Goal: Task Accomplishment & Management: Use online tool/utility

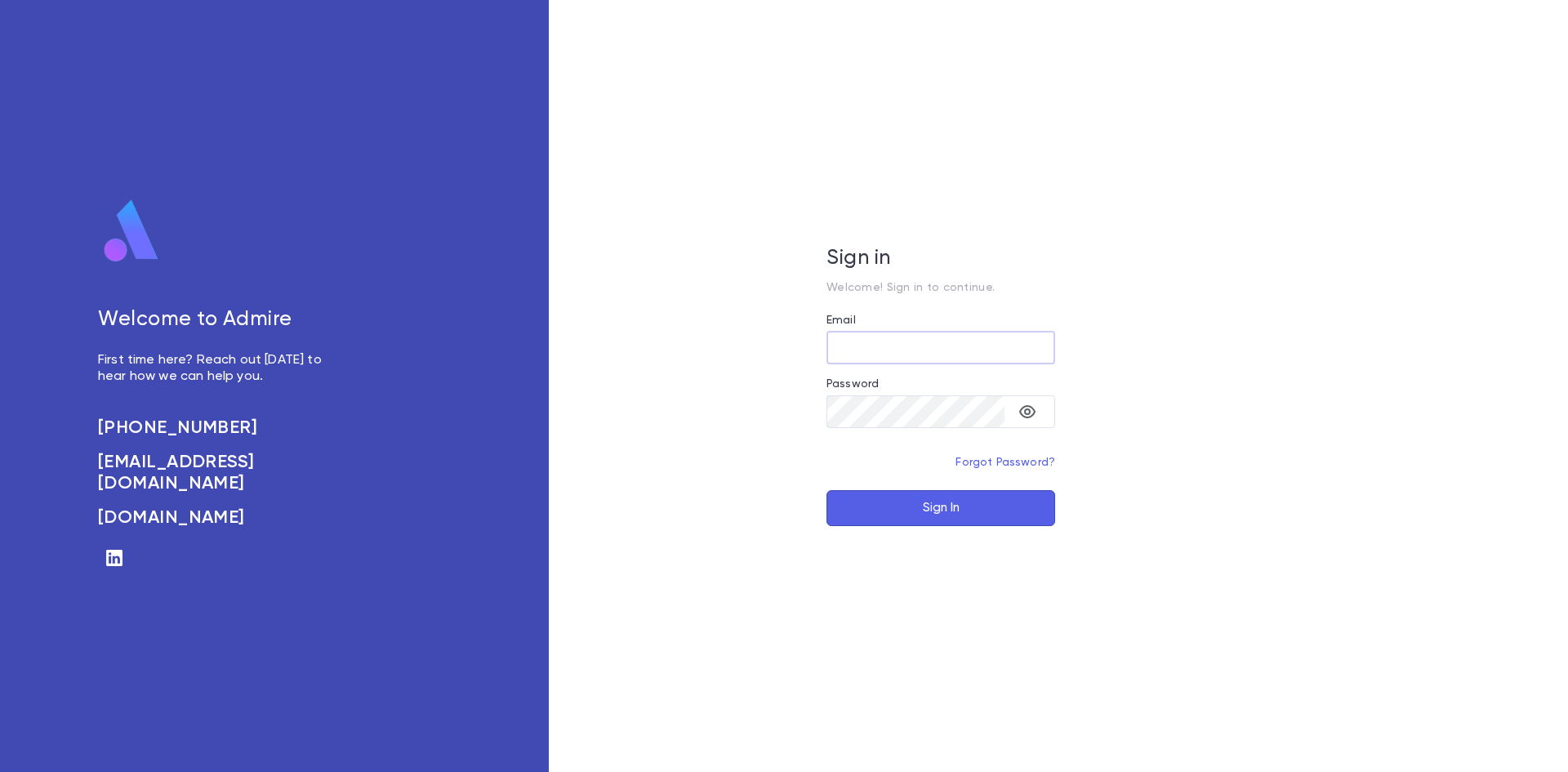
type input "**********"
click at [907, 498] on button "Sign In" at bounding box center [941, 508] width 229 height 36
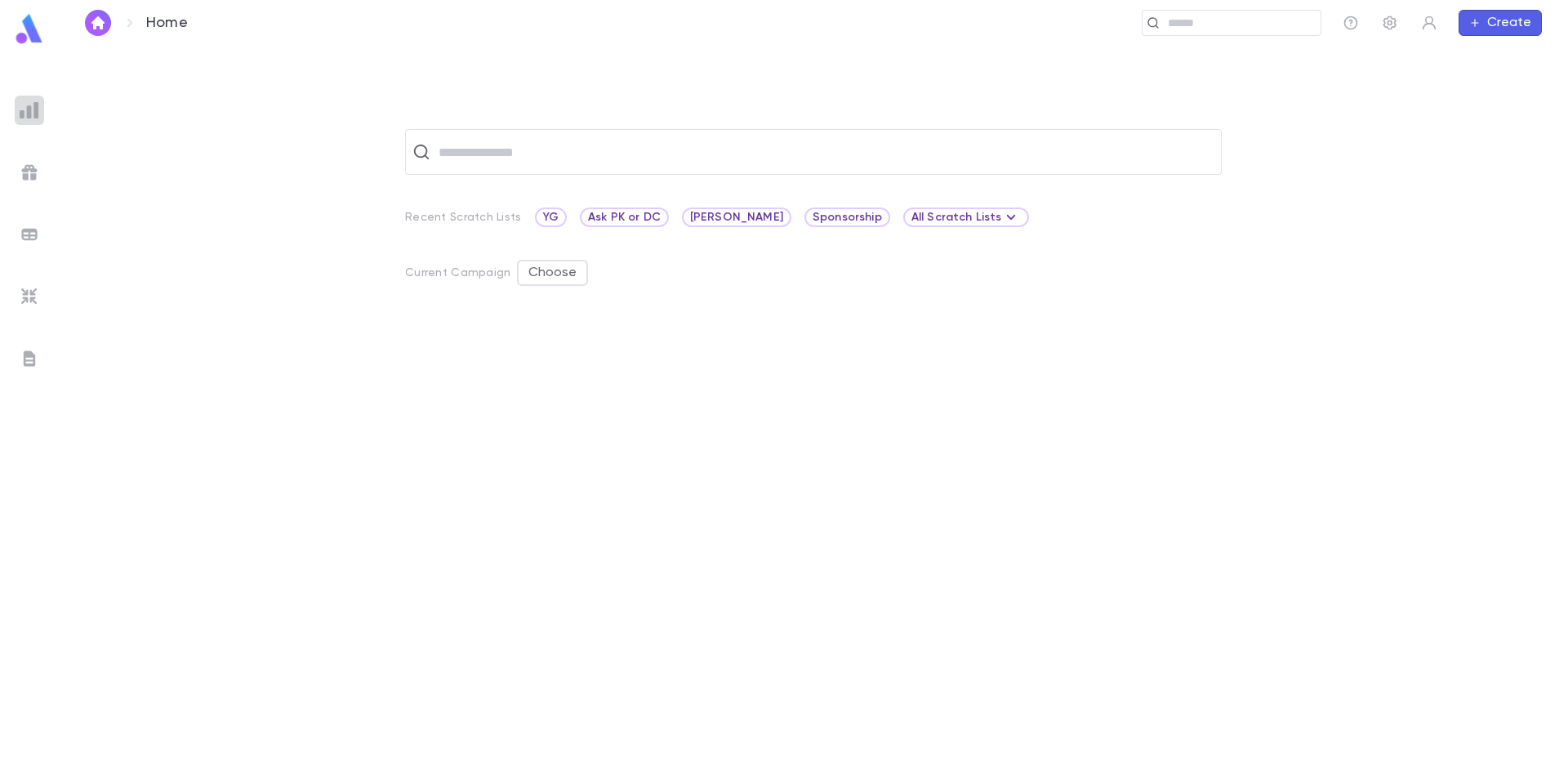
click at [35, 114] on img at bounding box center [30, 110] width 20 height 20
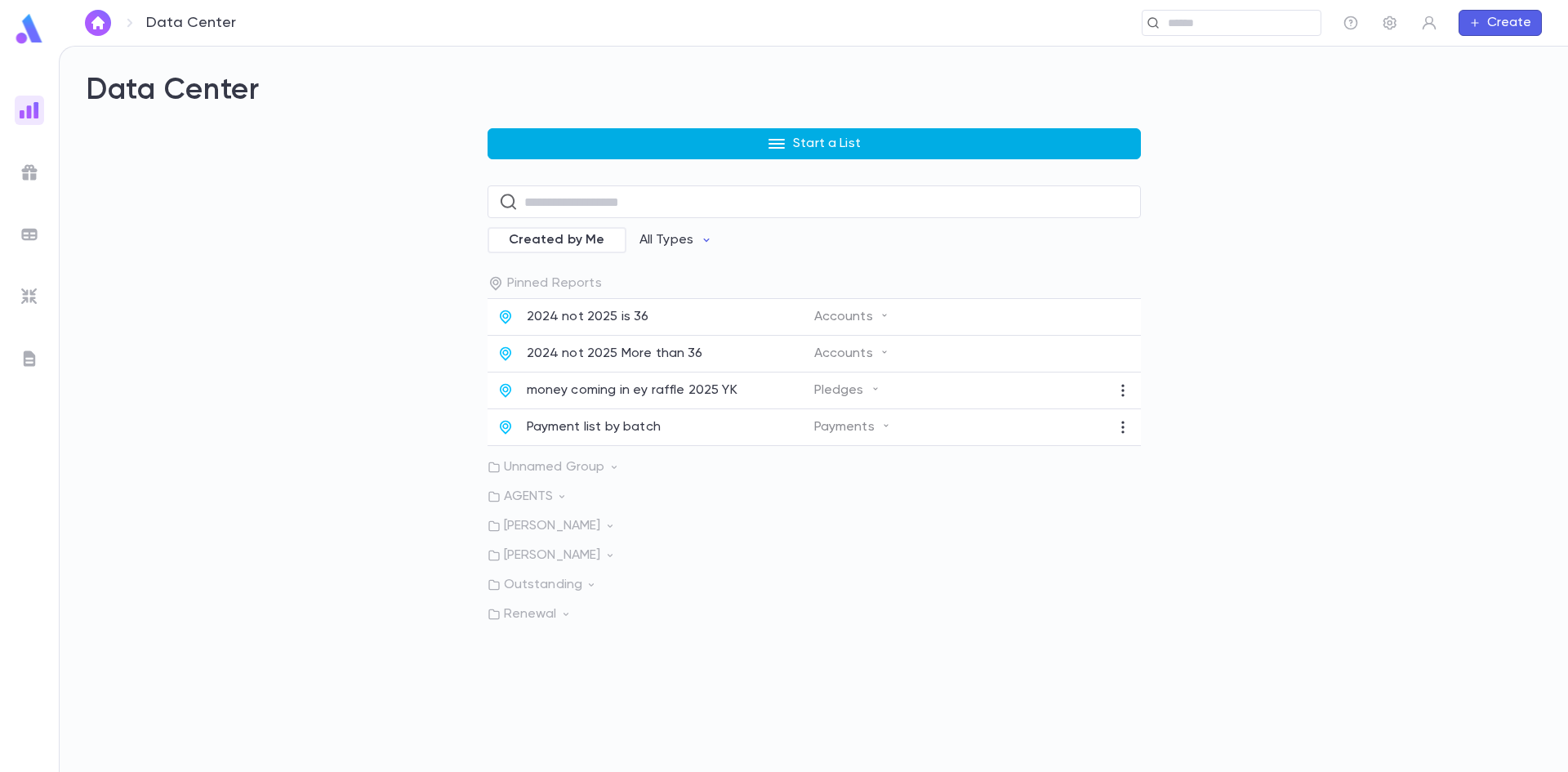
click at [585, 150] on button "Start a List" at bounding box center [814, 144] width 653 height 31
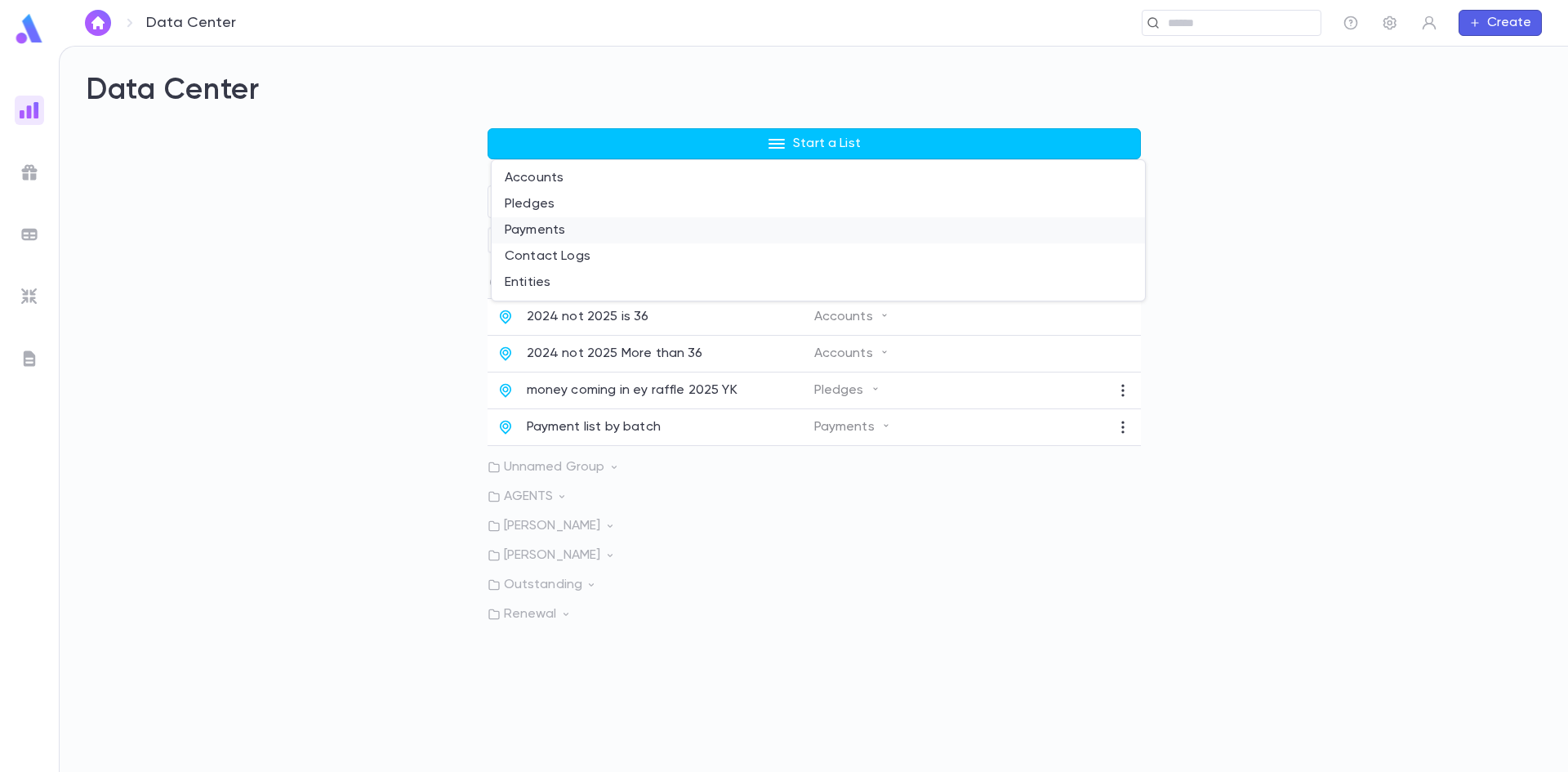
click at [537, 232] on li "Payments" at bounding box center [819, 230] width 653 height 26
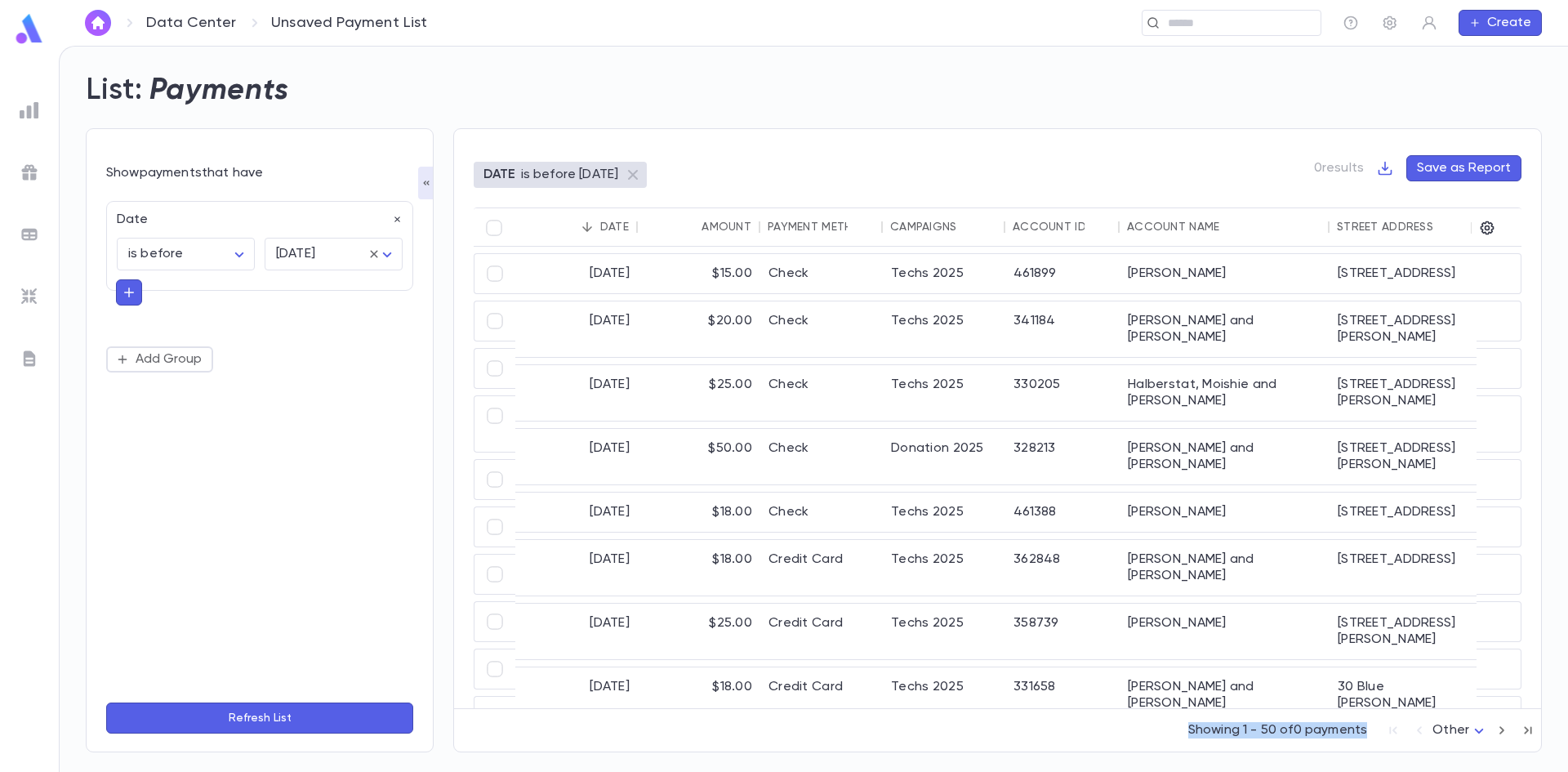
drag, startPoint x: 1099, startPoint y: 708, endPoint x: 1377, endPoint y: 714, distance: 278.1
click at [1377, 714] on div "Showing 1 - 50 of 0 payments Other *" at bounding box center [997, 726] width 1087 height 37
click at [1076, 726] on div "Showing 1 - 50 of 0 payments Other *" at bounding box center [997, 727] width 1087 height 36
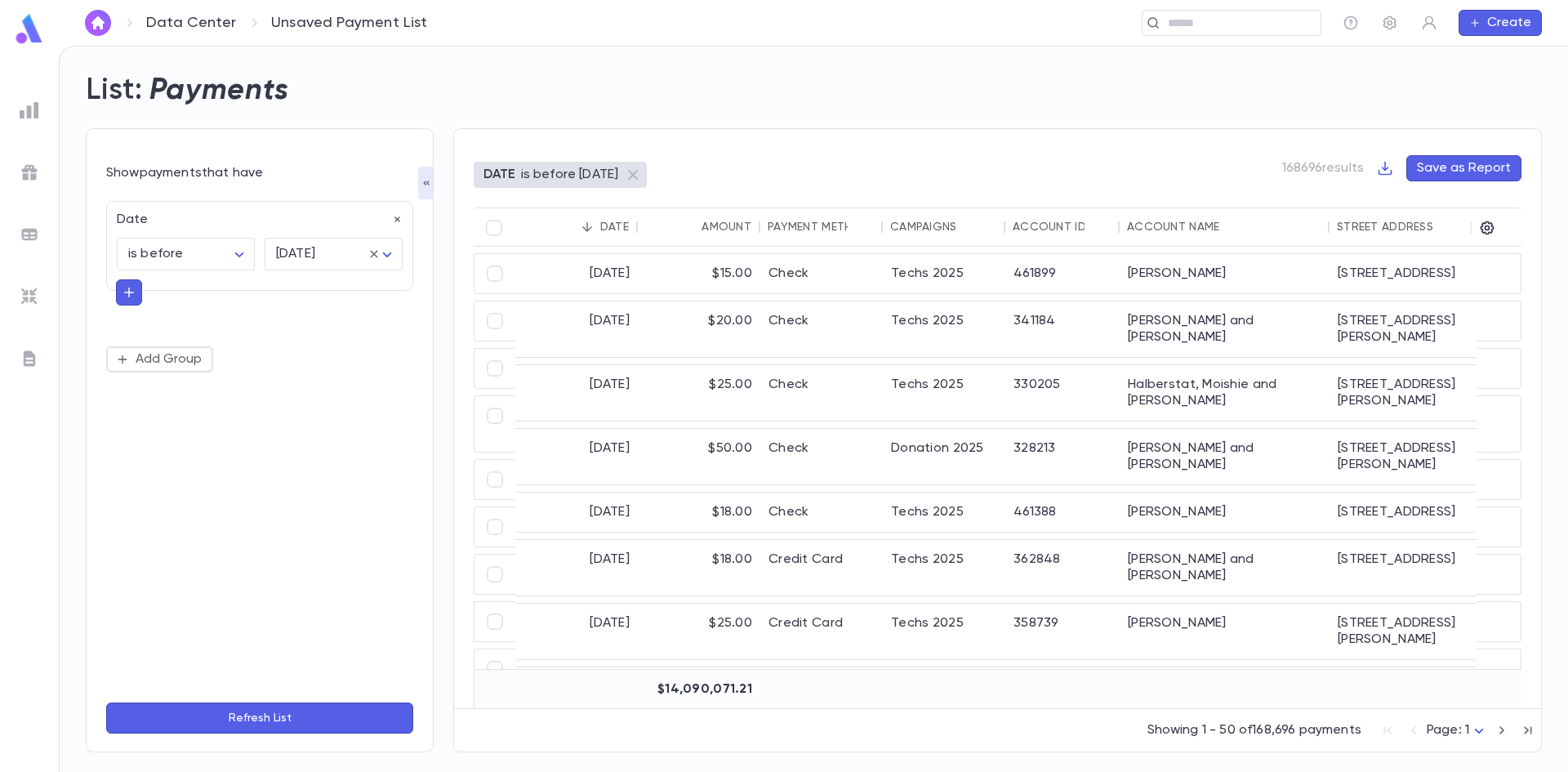
click at [29, 301] on img at bounding box center [30, 296] width 20 height 20
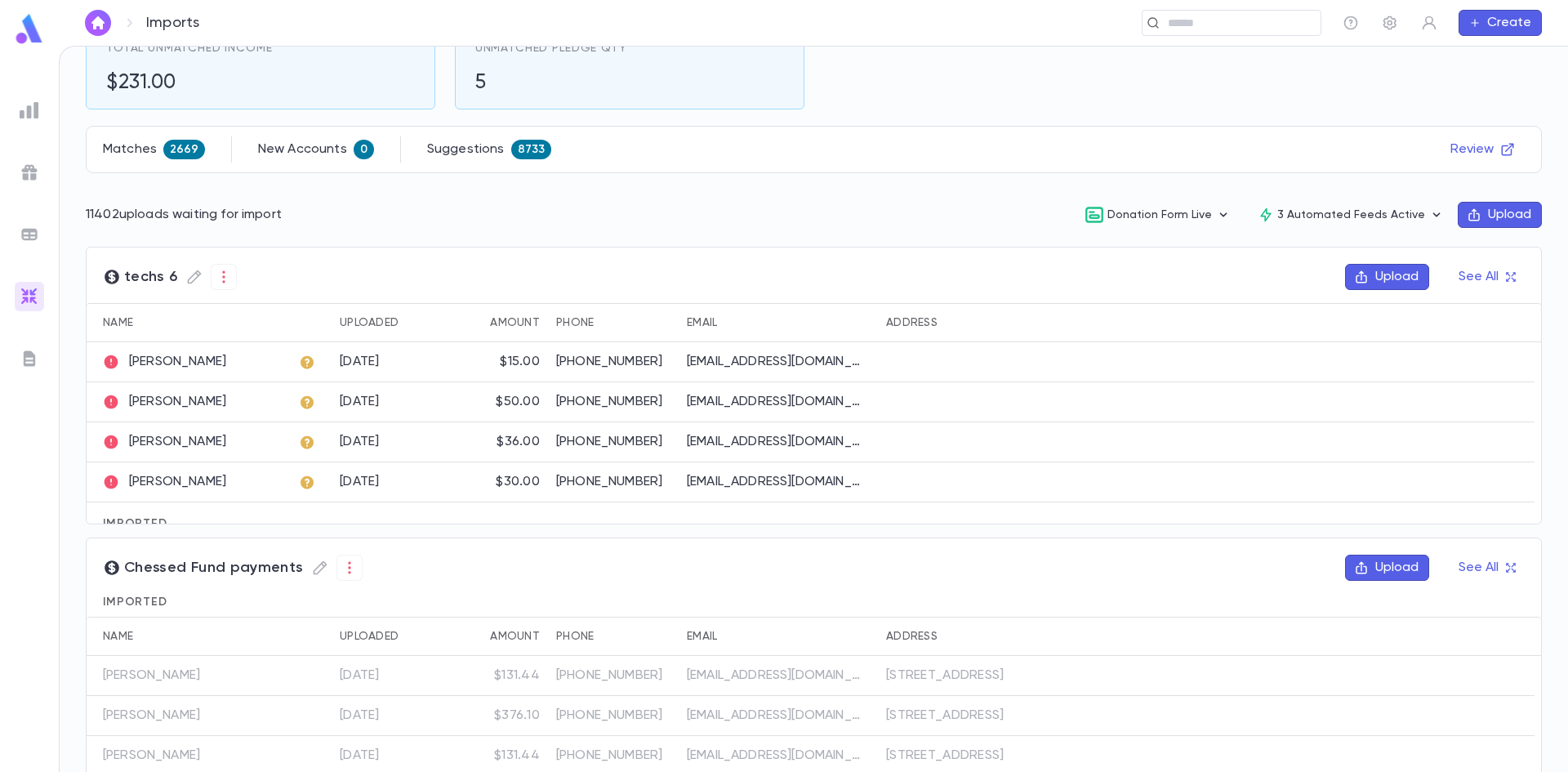
scroll to position [163, 0]
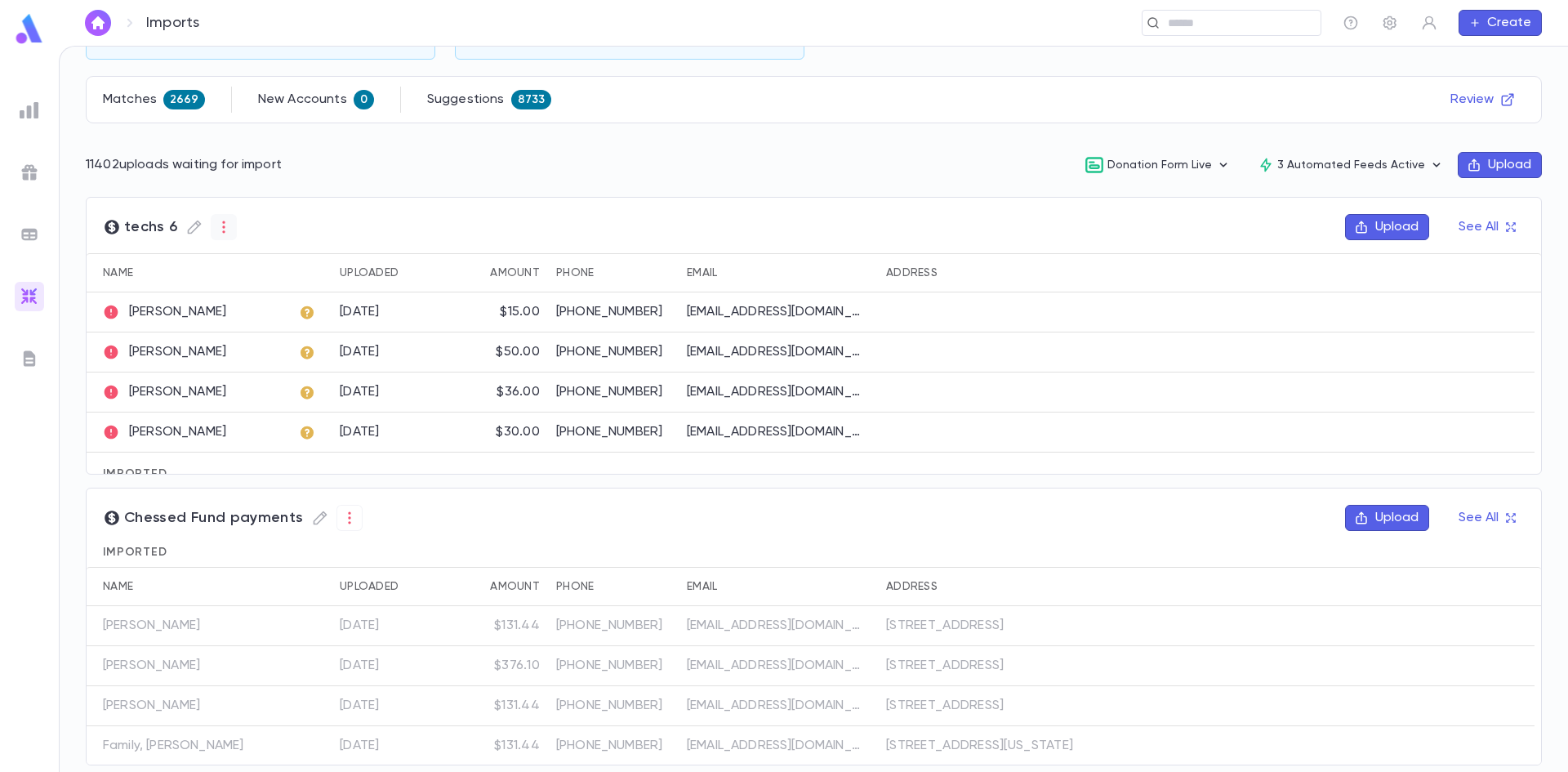
click at [211, 232] on button "button" at bounding box center [223, 226] width 26 height 26
click at [316, 208] on div at bounding box center [784, 386] width 1568 height 772
click at [191, 220] on icon "button" at bounding box center [195, 227] width 16 height 16
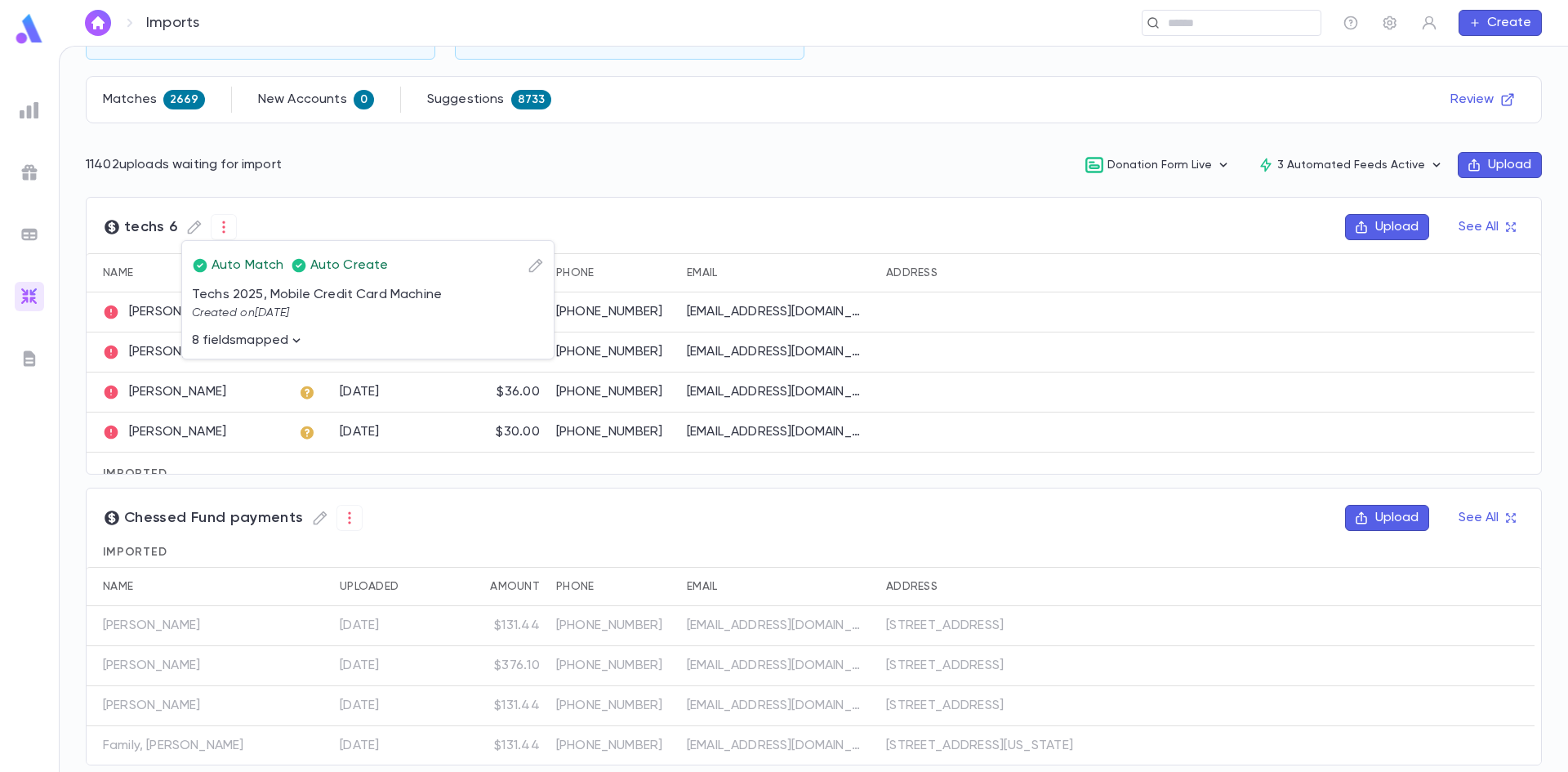
click at [295, 336] on icon "button" at bounding box center [296, 340] width 16 height 16
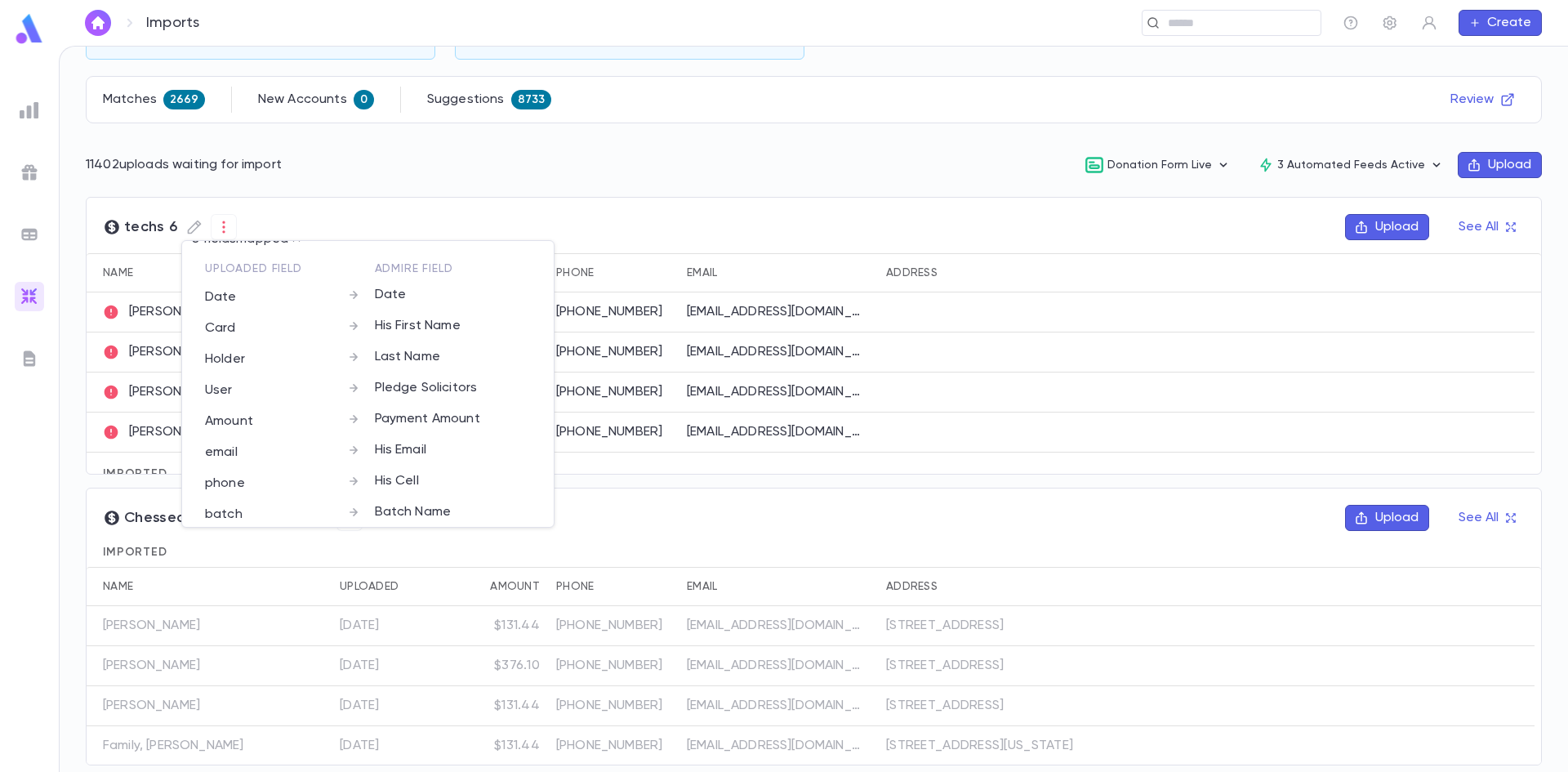
scroll to position [103, 0]
click at [67, 431] on div at bounding box center [784, 386] width 1568 height 772
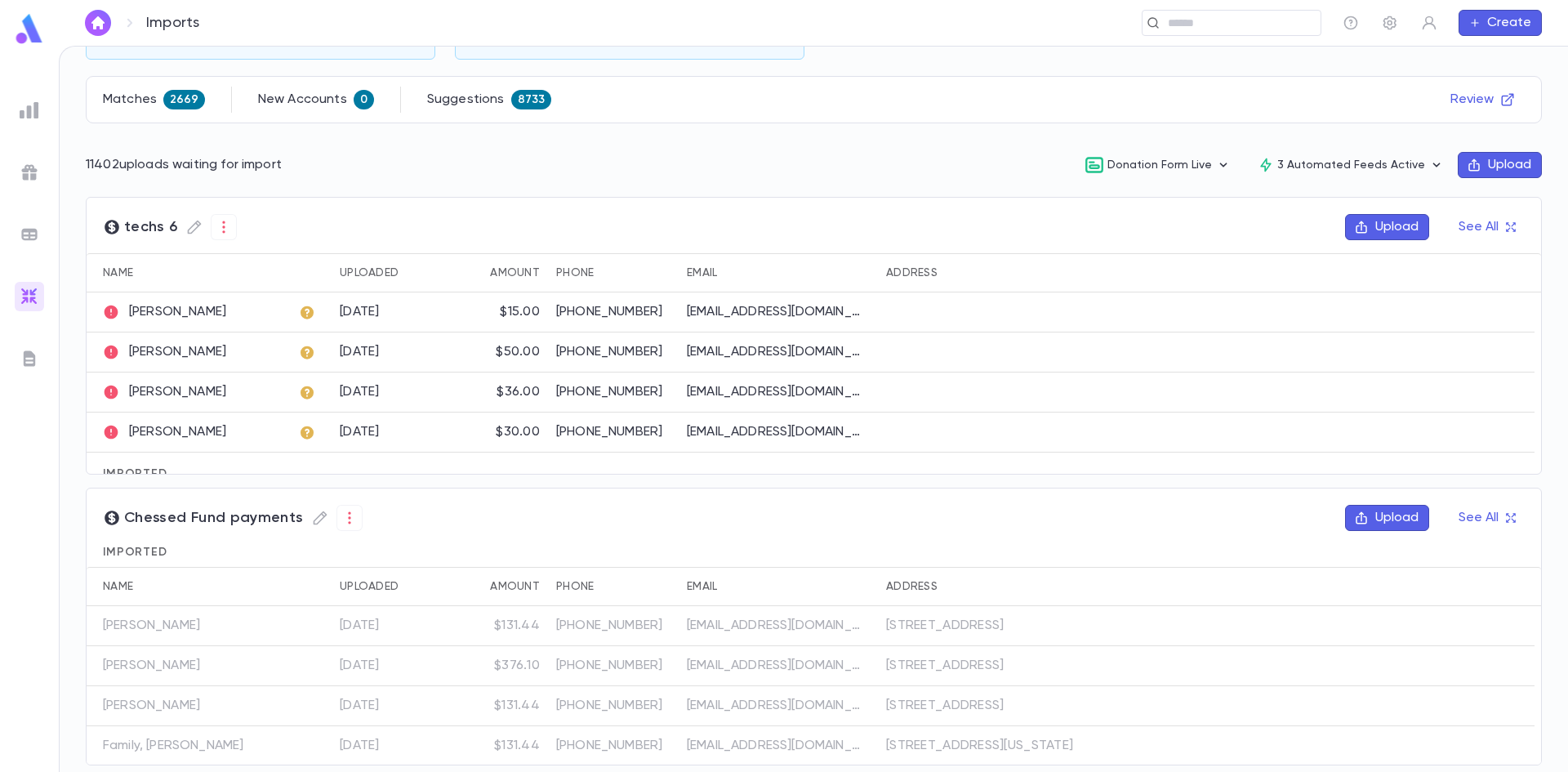
scroll to position [245, 0]
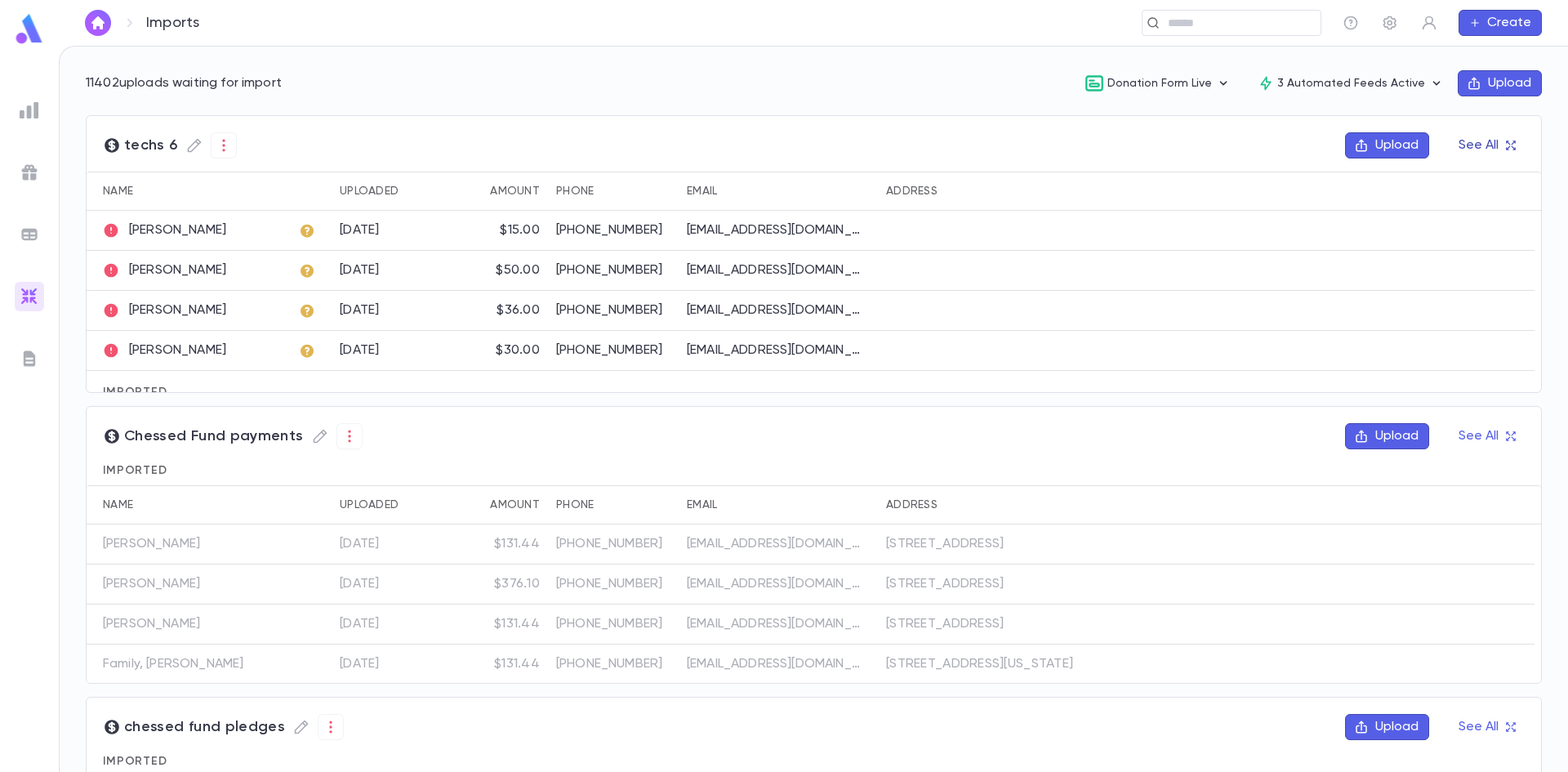
click at [1501, 138] on button "See All" at bounding box center [1487, 145] width 76 height 26
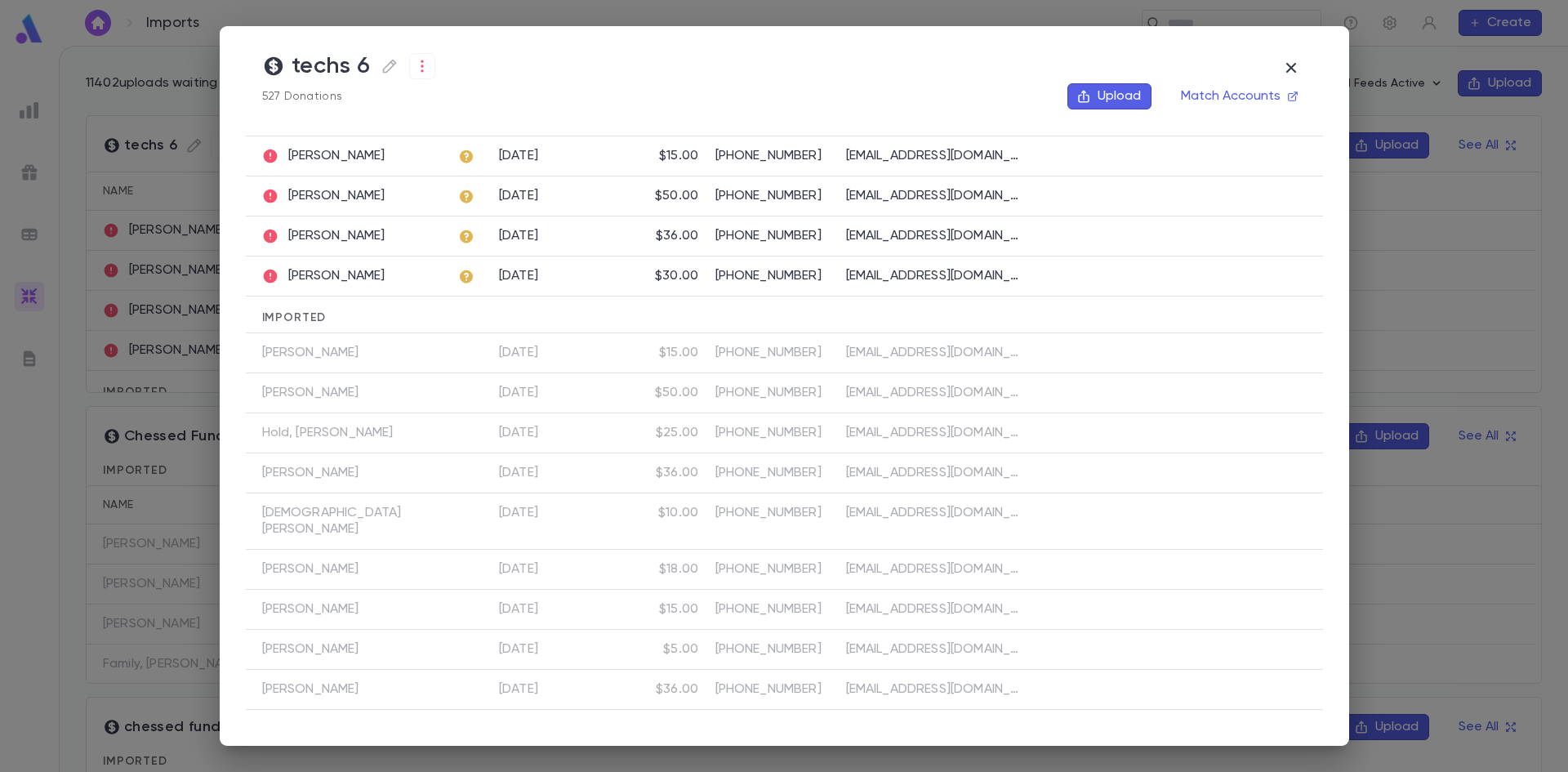
scroll to position [0, 0]
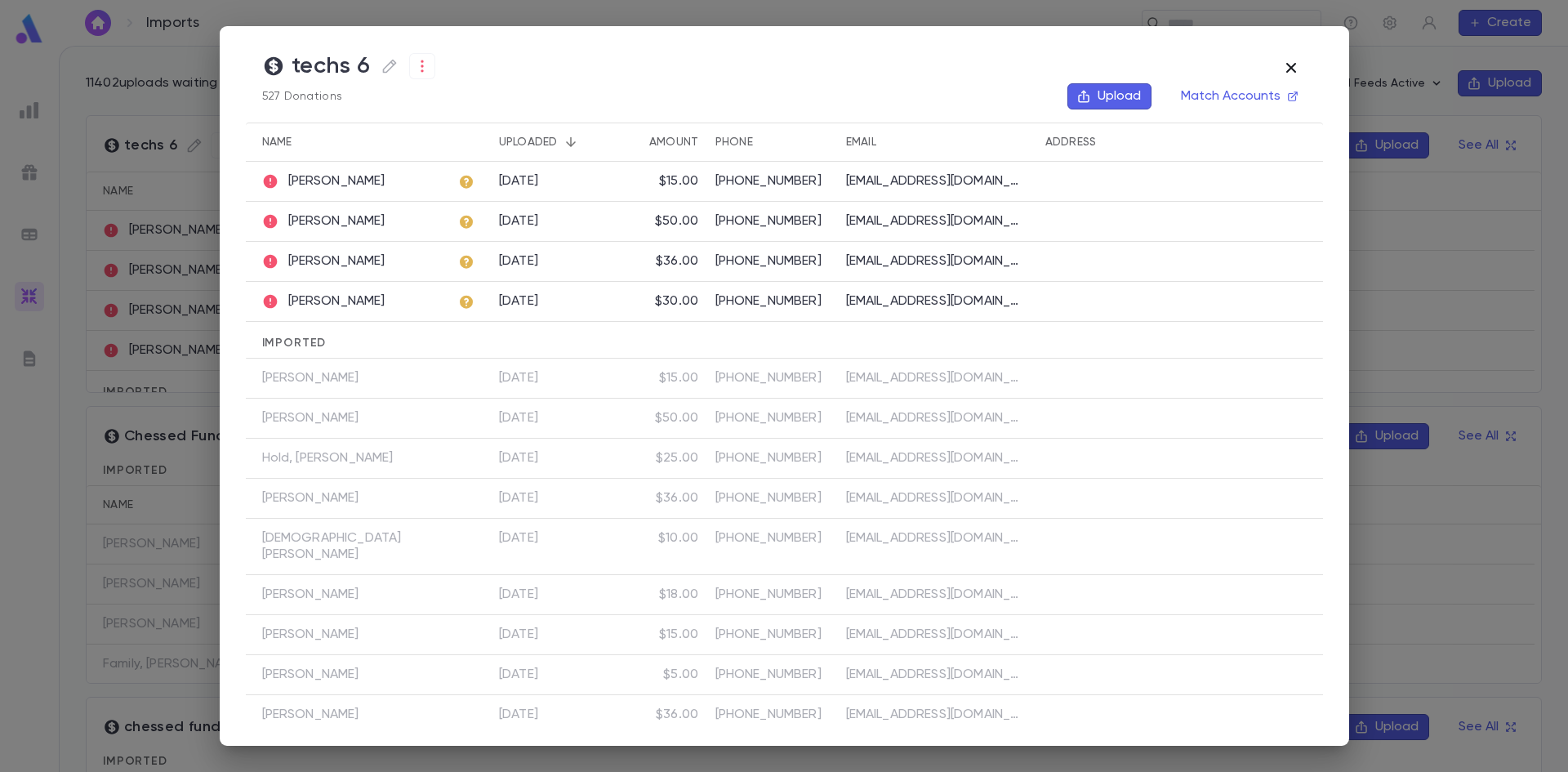
click at [1301, 57] on button "button" at bounding box center [1292, 67] width 31 height 31
